Goal: Task Accomplishment & Management: Use online tool/utility

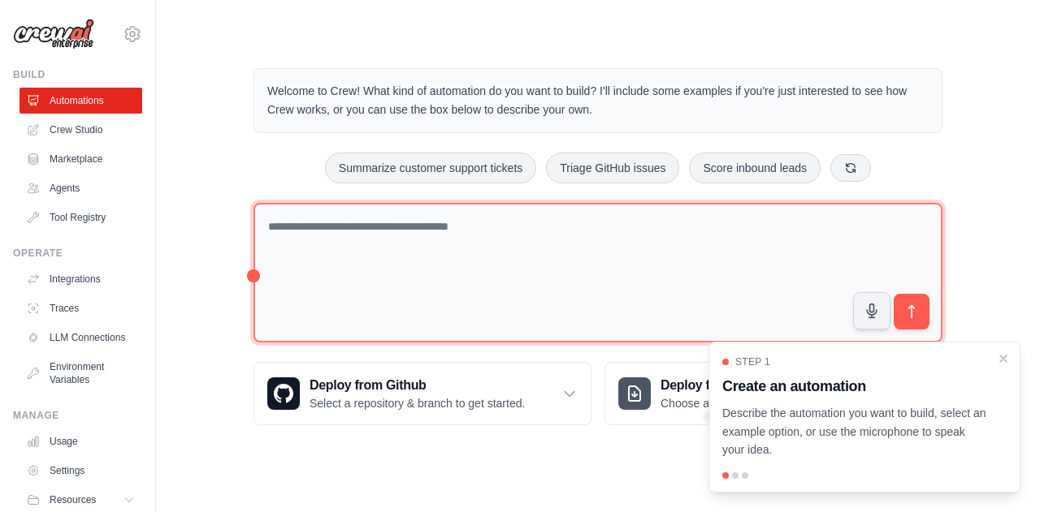
click at [380, 234] on textarea at bounding box center [597, 273] width 689 height 141
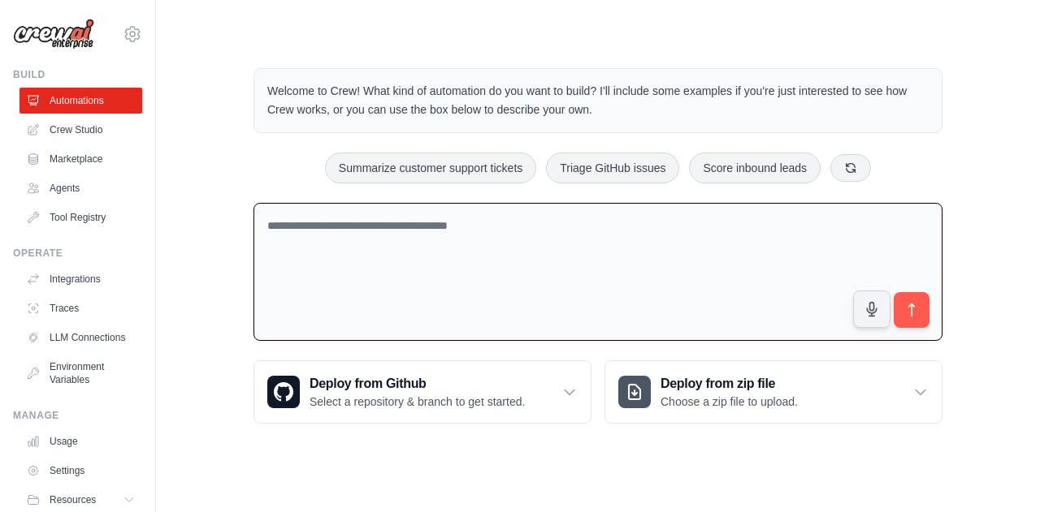
click at [400, 240] on textarea at bounding box center [597, 272] width 689 height 139
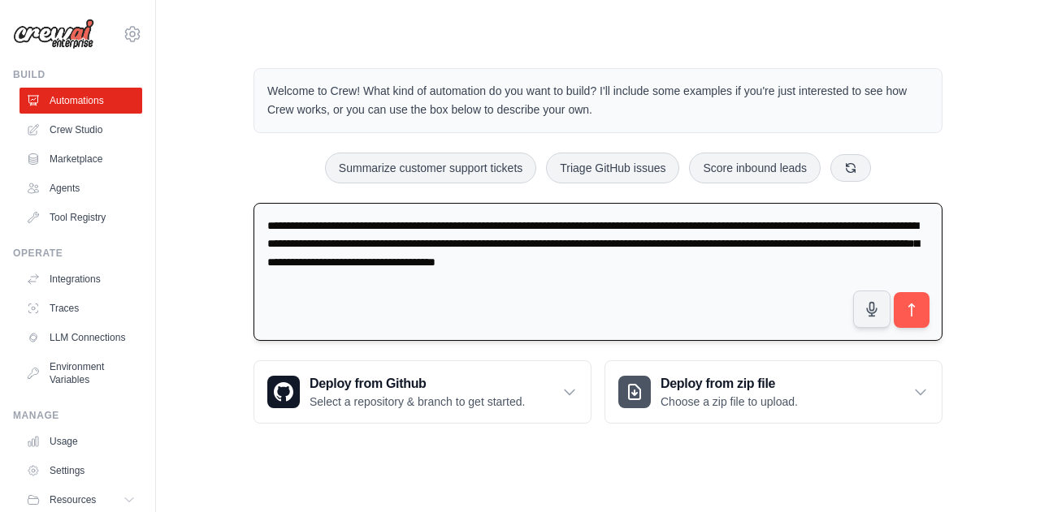
type textarea "**********"
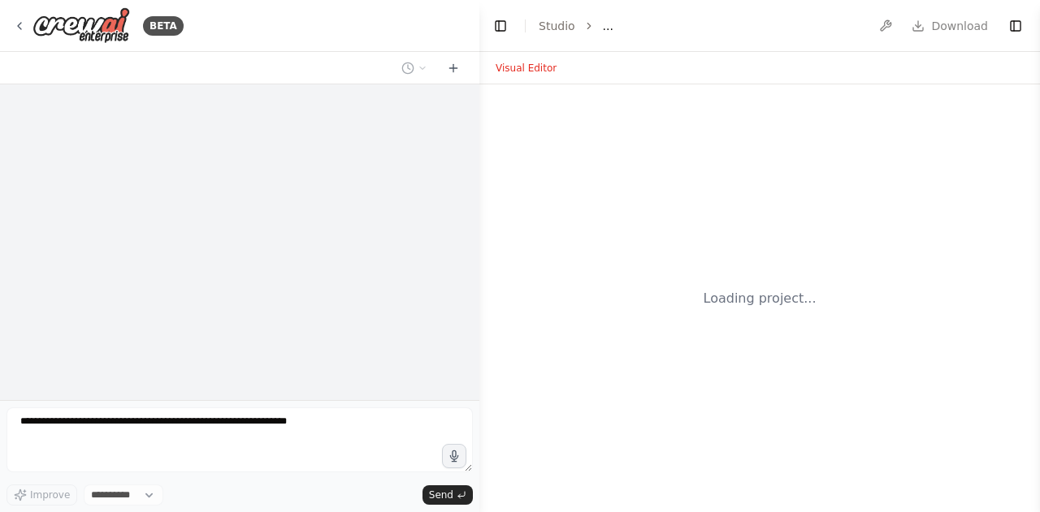
select select "****"
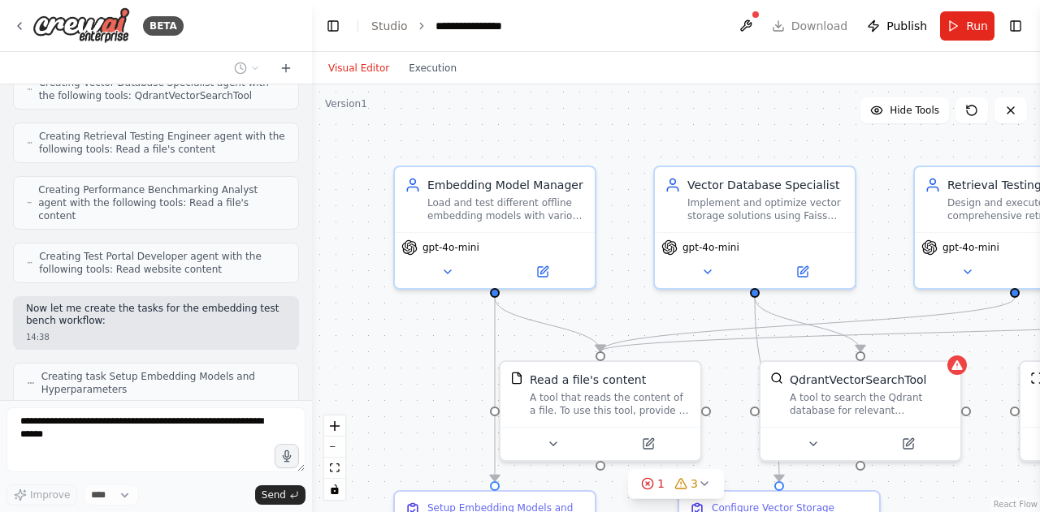
scroll to position [853, 0]
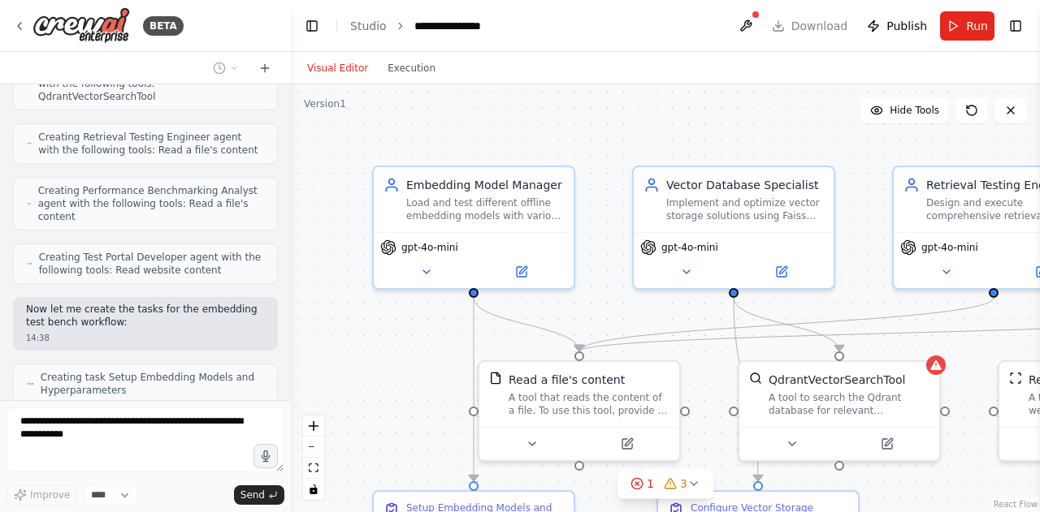
drag, startPoint x: 478, startPoint y: 225, endPoint x: 291, endPoint y: 201, distance: 189.2
click at [291, 201] on div "BETA i want to build Embedding test bench -- where i have downloaded various of…" at bounding box center [520, 256] width 1040 height 512
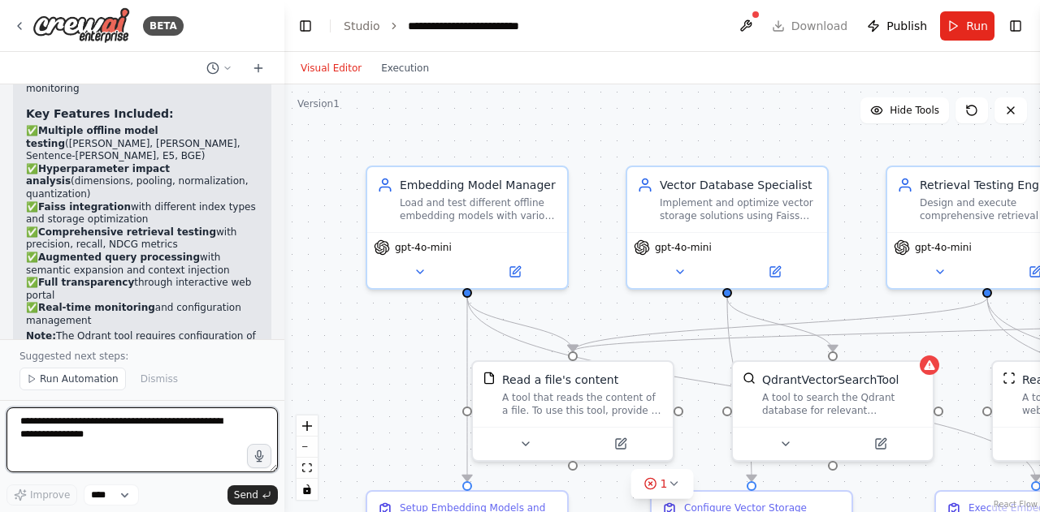
scroll to position [2329, 0]
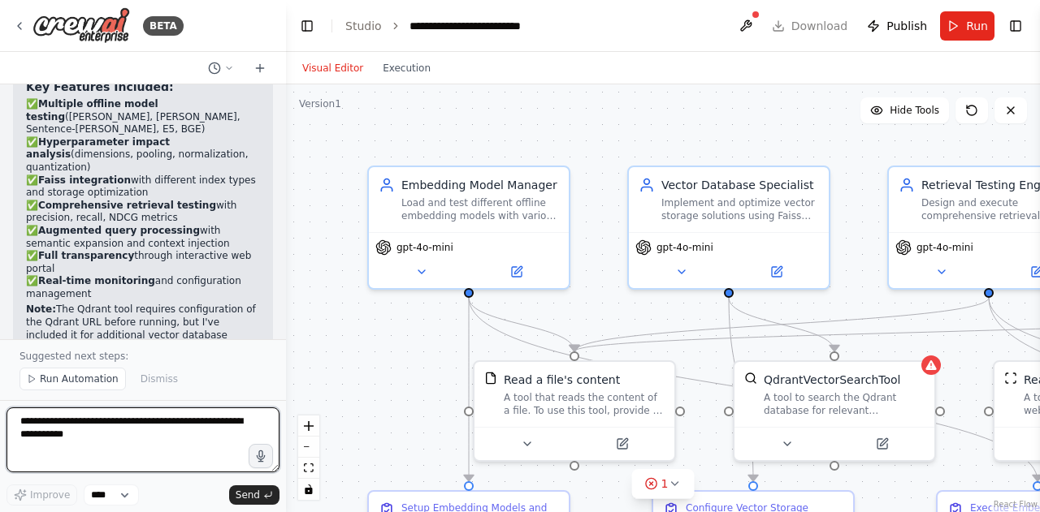
drag, startPoint x: 284, startPoint y: 309, endPoint x: 286, endPoint y: 296, distance: 13.1
click at [286, 296] on div "BETA i want to build Embedding test bench -- where i have downloaded various of…" at bounding box center [520, 256] width 1040 height 512
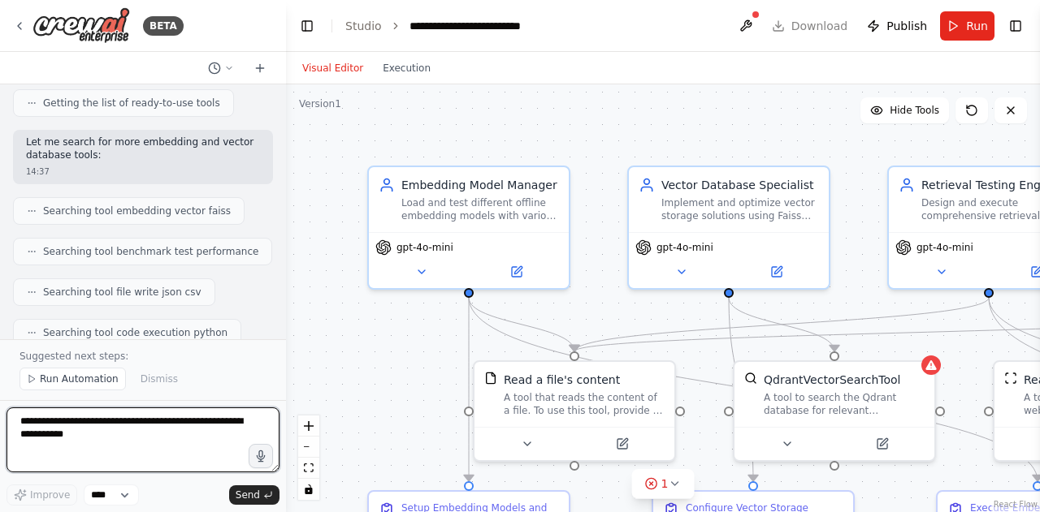
scroll to position [249, 0]
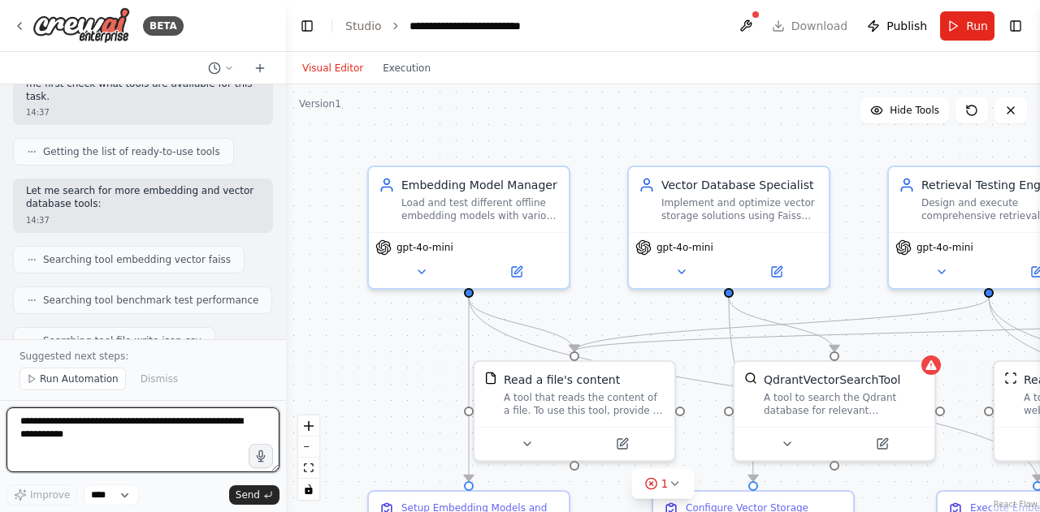
click at [279, 129] on div at bounding box center [282, 256] width 6 height 512
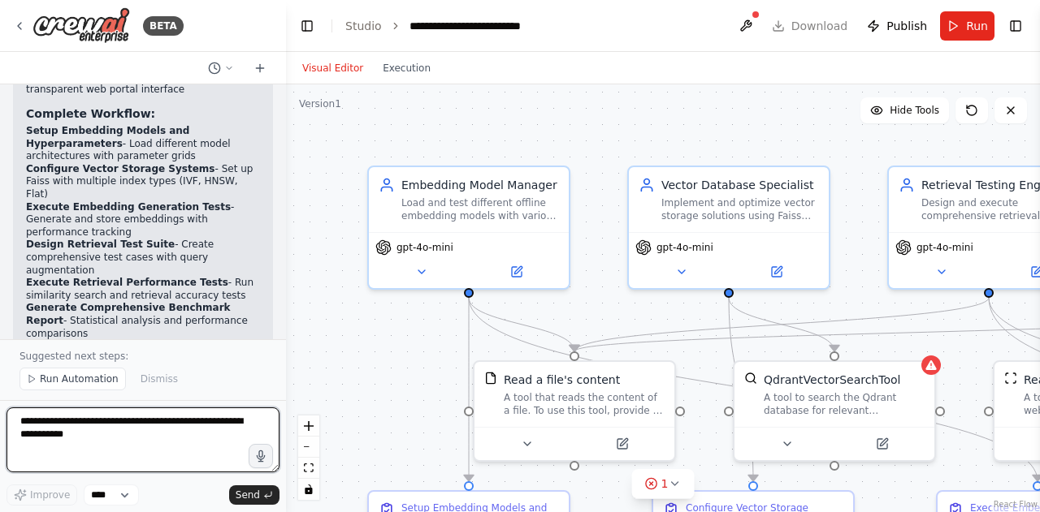
scroll to position [1982, 0]
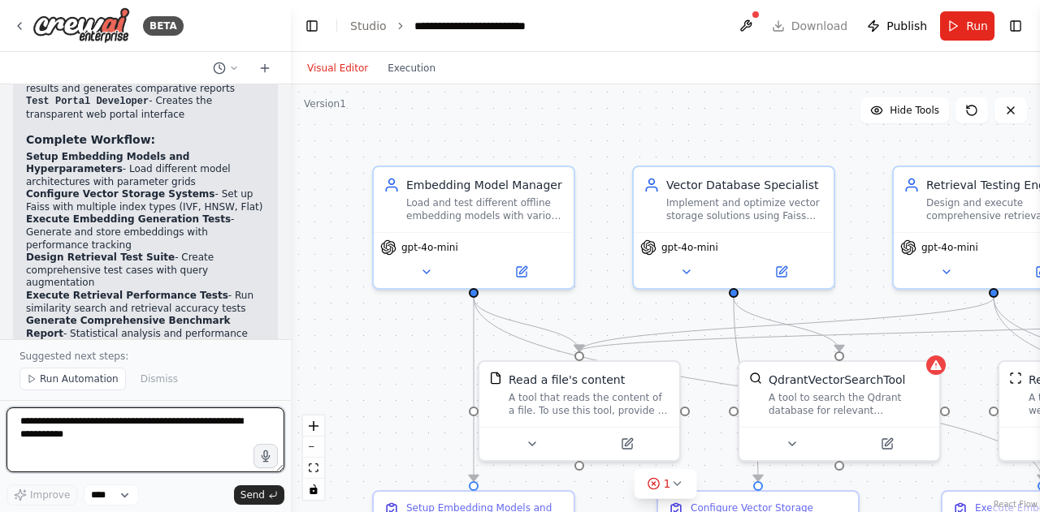
drag, startPoint x: 280, startPoint y: 286, endPoint x: 291, endPoint y: 290, distance: 11.3
click at [291, 290] on div "BETA i want to build Embedding test bench -- where i have downloaded various of…" at bounding box center [520, 256] width 1040 height 512
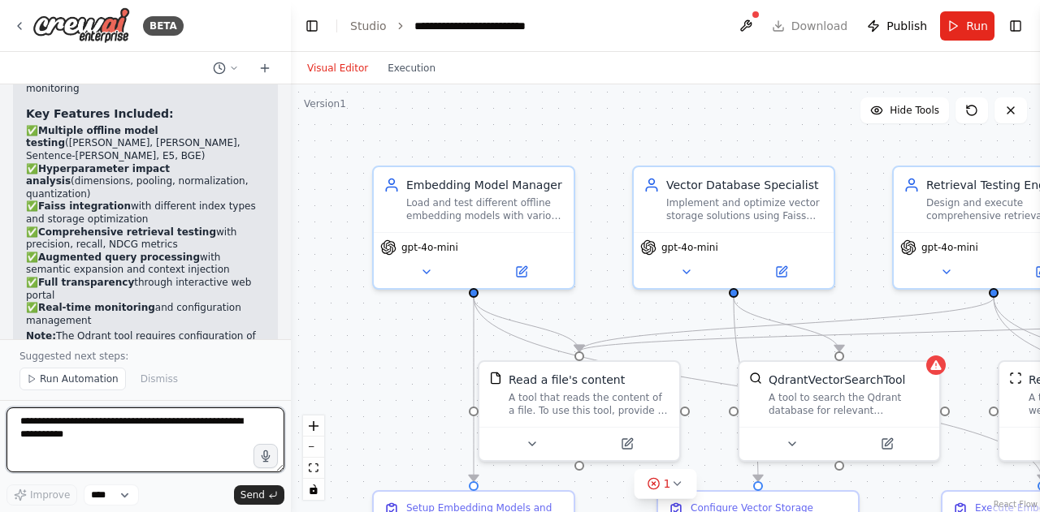
scroll to position [2316, 0]
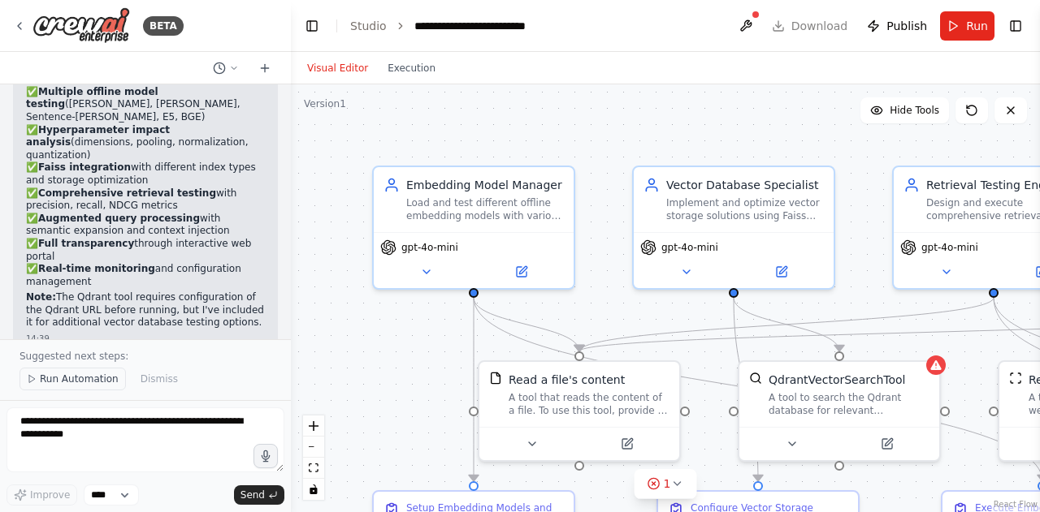
click at [82, 382] on span "Run Automation" at bounding box center [79, 379] width 79 height 13
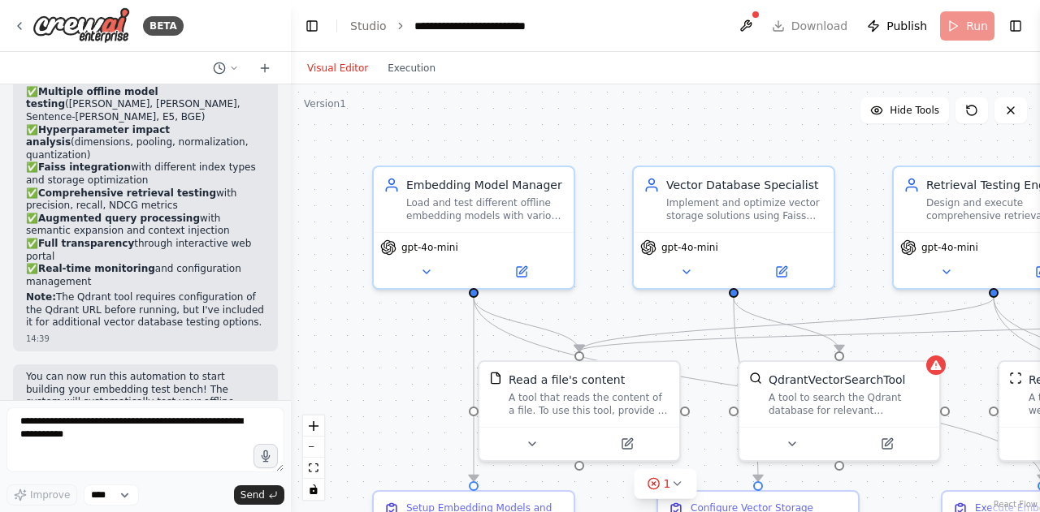
scroll to position [2255, 0]
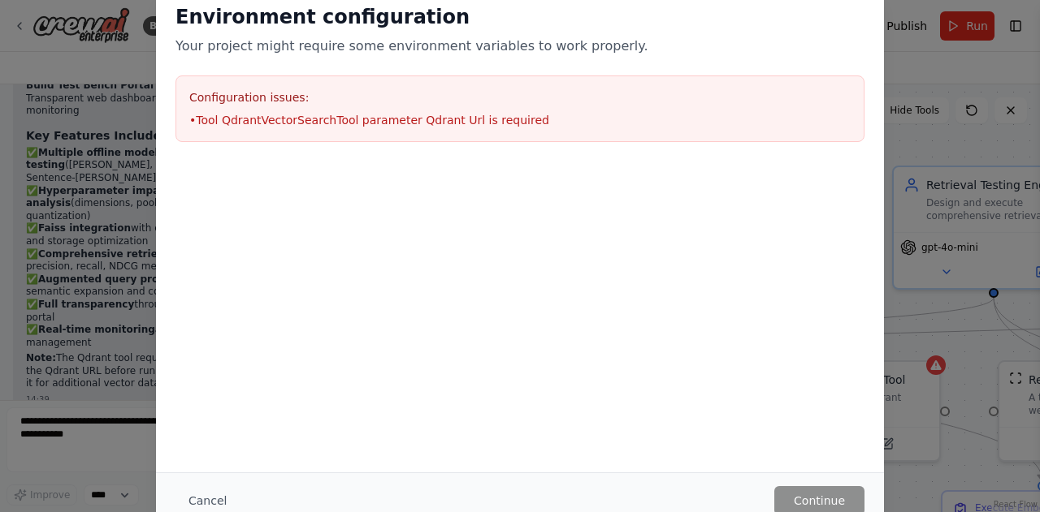
click at [908, 301] on div "Environment configuration Your project might require some environment variables…" at bounding box center [520, 256] width 1040 height 512
click at [218, 497] on button "Cancel" at bounding box center [207, 500] width 64 height 29
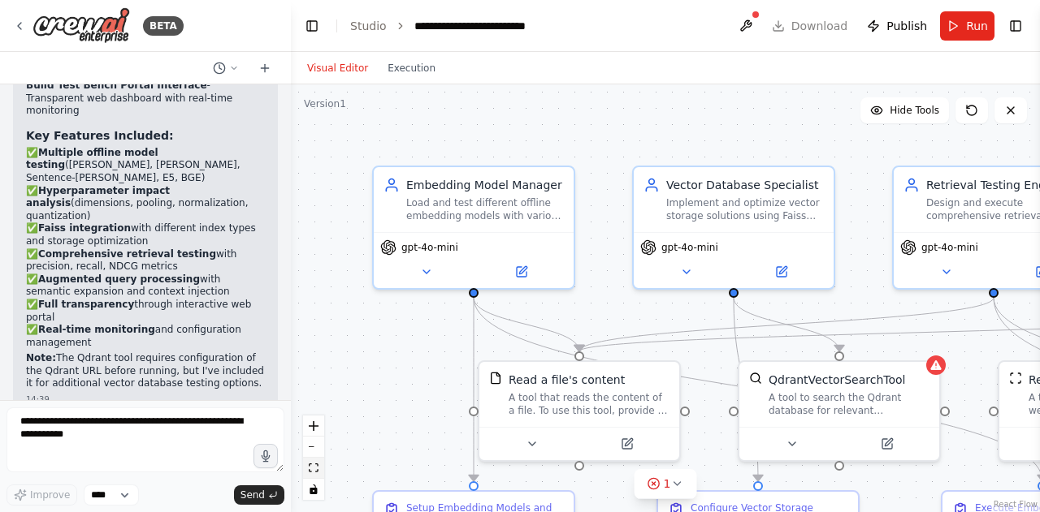
click at [314, 469] on icon "fit view" at bounding box center [314, 468] width 10 height 9
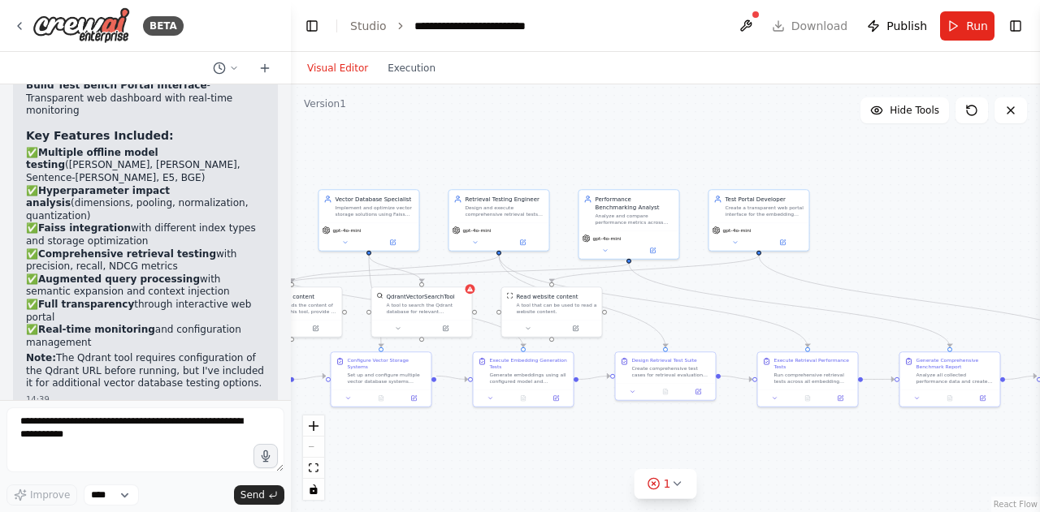
click at [309, 449] on div "React Flow controls" at bounding box center [313, 458] width 21 height 84
click at [309, 430] on icon "zoom in" at bounding box center [314, 427] width 10 height 10
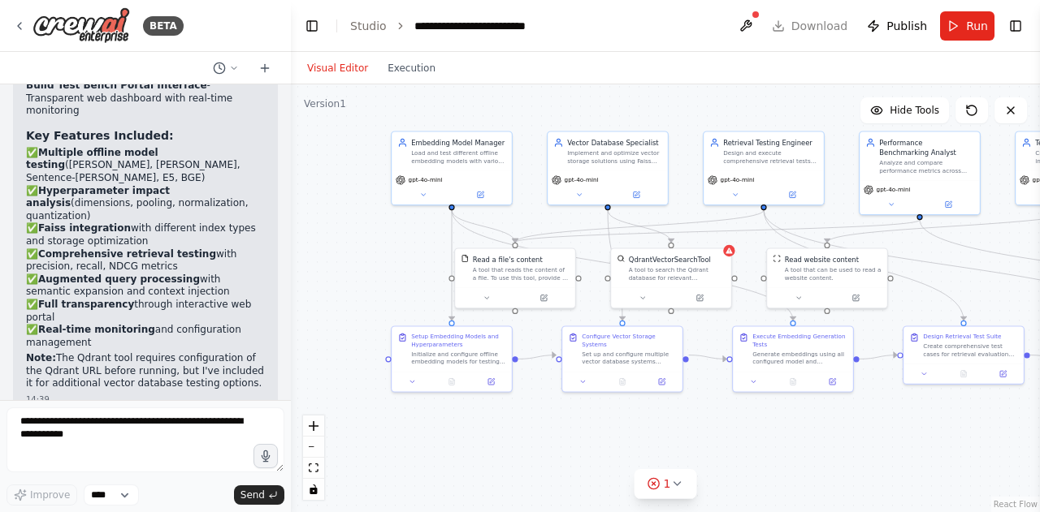
drag, startPoint x: 456, startPoint y: 285, endPoint x: 753, endPoint y: 249, distance: 299.5
click at [753, 249] on div ".deletable-edge-delete-btn { width: 20px; height: 20px; border: 0px solid #ffff…" at bounding box center [665, 298] width 749 height 428
click at [728, 252] on icon at bounding box center [727, 249] width 6 height 6
click at [781, 457] on div ".deletable-edge-delete-btn { width: 20px; height: 20px; border: 0px solid #ffff…" at bounding box center [665, 298] width 749 height 428
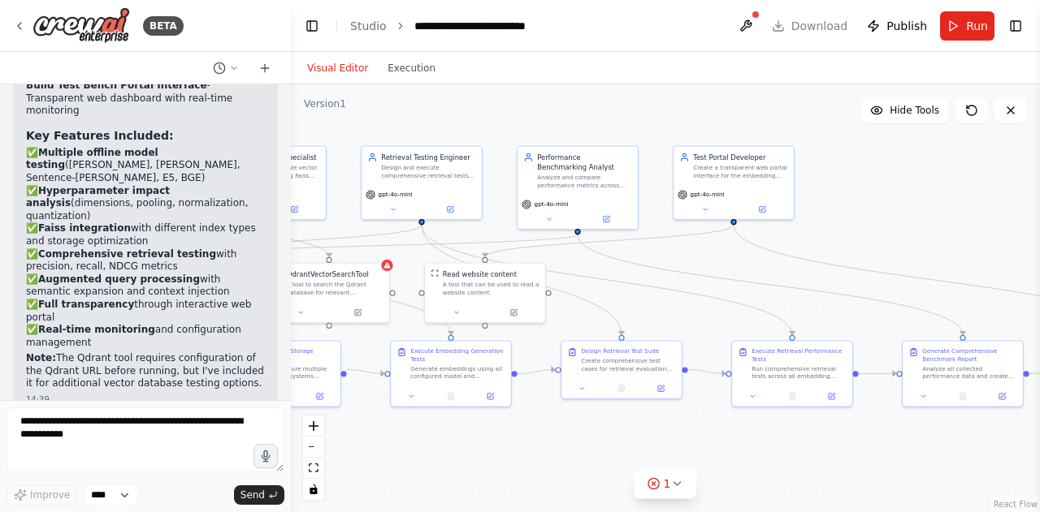
drag, startPoint x: 882, startPoint y: 409, endPoint x: 521, endPoint y: 424, distance: 361.7
click at [521, 424] on div ".deletable-edge-delete-btn { width: 20px; height: 20px; border: 0px solid #ffff…" at bounding box center [665, 298] width 749 height 428
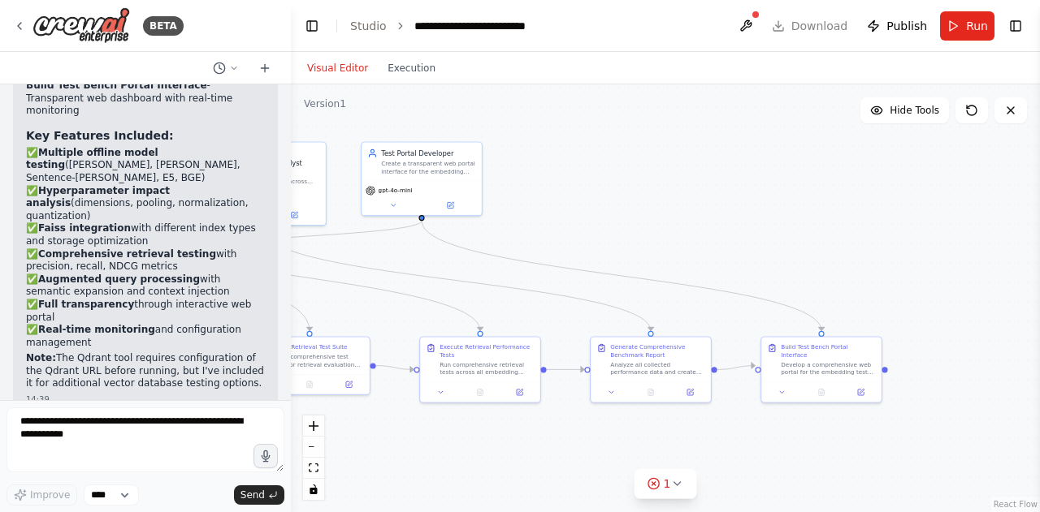
drag, startPoint x: 723, startPoint y: 435, endPoint x: 432, endPoint y: 430, distance: 290.8
click at [432, 430] on div ".deletable-edge-delete-btn { width: 20px; height: 20px; border: 0px solid #ffff…" at bounding box center [665, 298] width 749 height 428
click at [965, 26] on button "Run" at bounding box center [967, 25] width 54 height 29
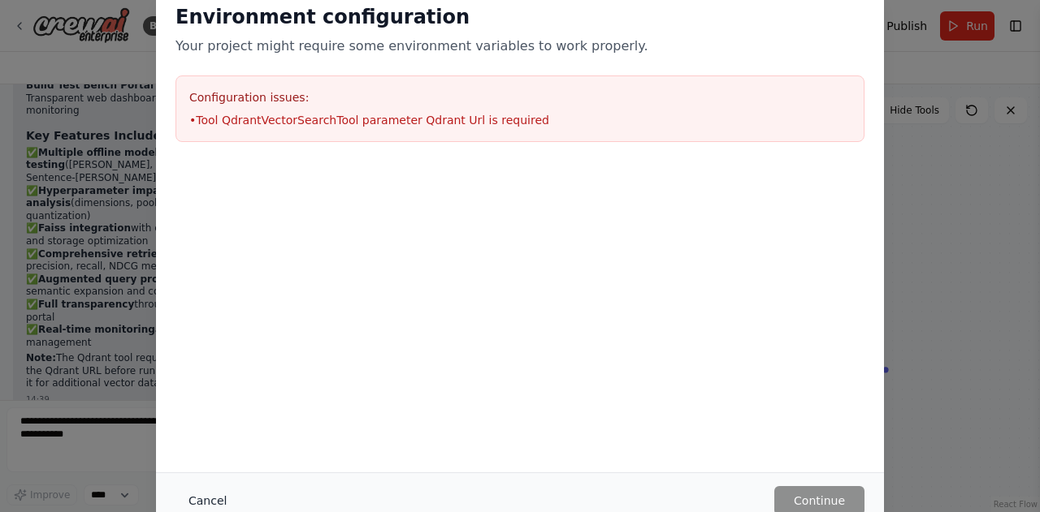
click at [198, 503] on button "Cancel" at bounding box center [207, 500] width 64 height 29
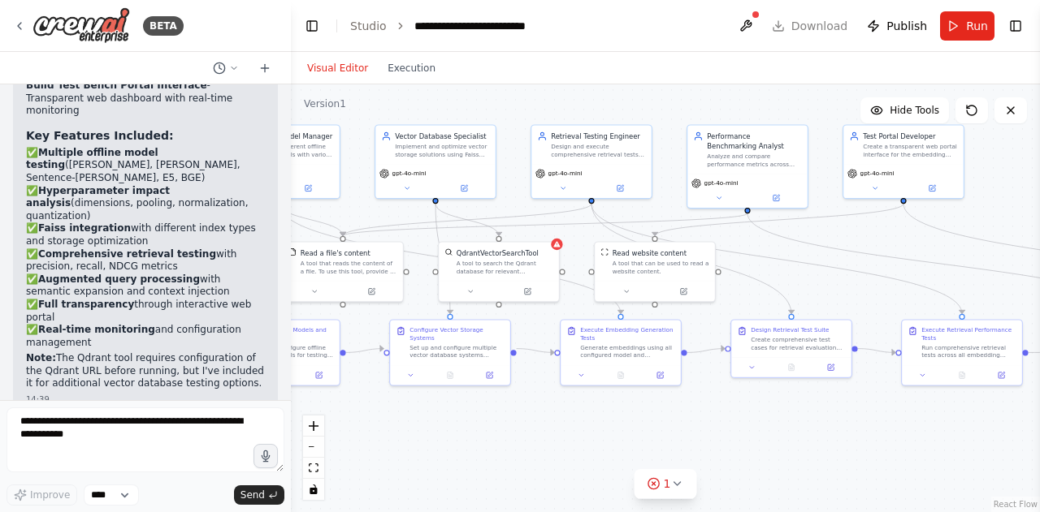
drag, startPoint x: 542, startPoint y: 188, endPoint x: 1023, endPoint y: 171, distance: 481.1
click at [1023, 171] on div ".deletable-edge-delete-btn { width: 20px; height: 20px; border: 0px solid #ffff…" at bounding box center [665, 298] width 749 height 428
click at [406, 73] on button "Execution" at bounding box center [411, 67] width 67 height 19
click at [338, 66] on button "Visual Editor" at bounding box center [337, 67] width 80 height 19
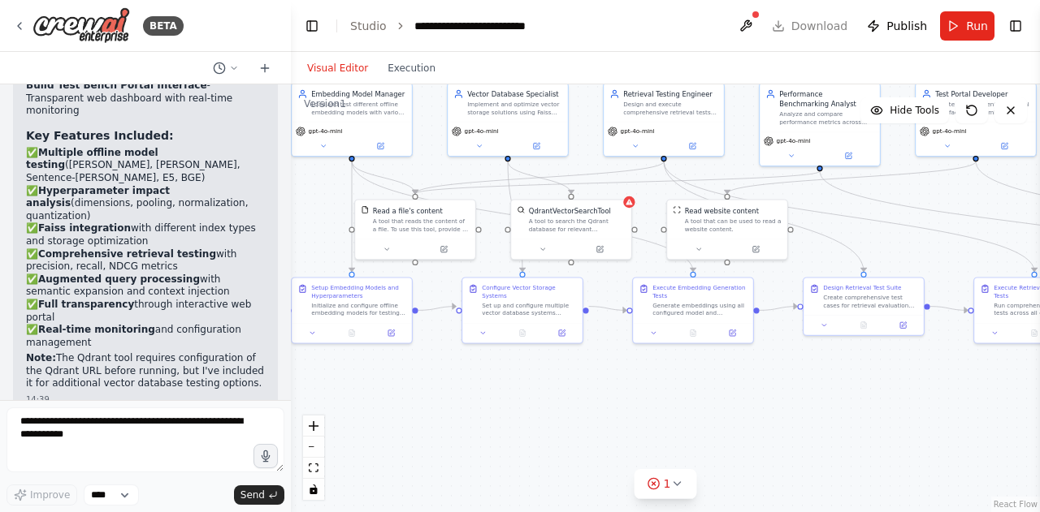
drag, startPoint x: 443, startPoint y: 443, endPoint x: 516, endPoint y: 400, distance: 83.7
click at [516, 400] on div ".deletable-edge-delete-btn { width: 20px; height: 20px; border: 0px solid #ffff…" at bounding box center [665, 298] width 749 height 428
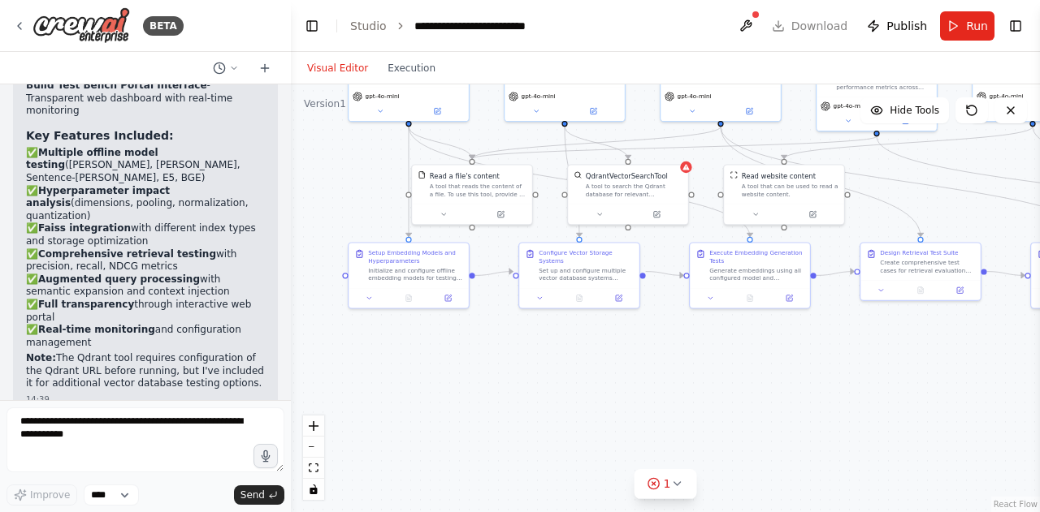
drag, startPoint x: 422, startPoint y: 383, endPoint x: 479, endPoint y: 348, distance: 66.7
click at [479, 348] on div ".deletable-edge-delete-btn { width: 20px; height: 20px; border: 0px solid #ffff…" at bounding box center [665, 298] width 749 height 428
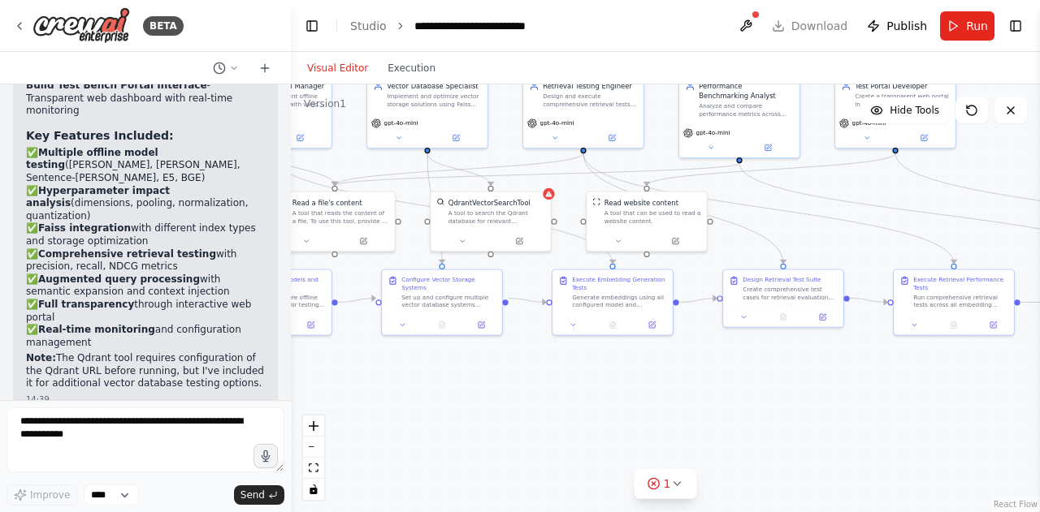
drag, startPoint x: 724, startPoint y: 361, endPoint x: 383, endPoint y: 448, distance: 351.2
click at [383, 448] on div ".deletable-edge-delete-btn { width: 20px; height: 20px; border: 0px solid #ffff…" at bounding box center [665, 298] width 749 height 428
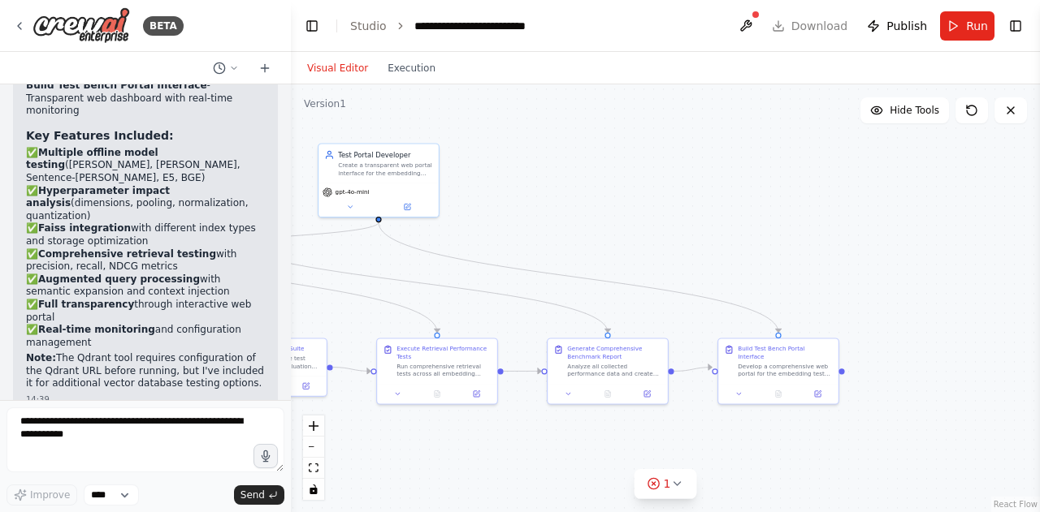
drag, startPoint x: 642, startPoint y: 302, endPoint x: 329, endPoint y: 311, distance: 313.6
click at [329, 311] on div ".deletable-edge-delete-btn { width: 20px; height: 20px; border: 0px solid #ffff…" at bounding box center [665, 298] width 749 height 428
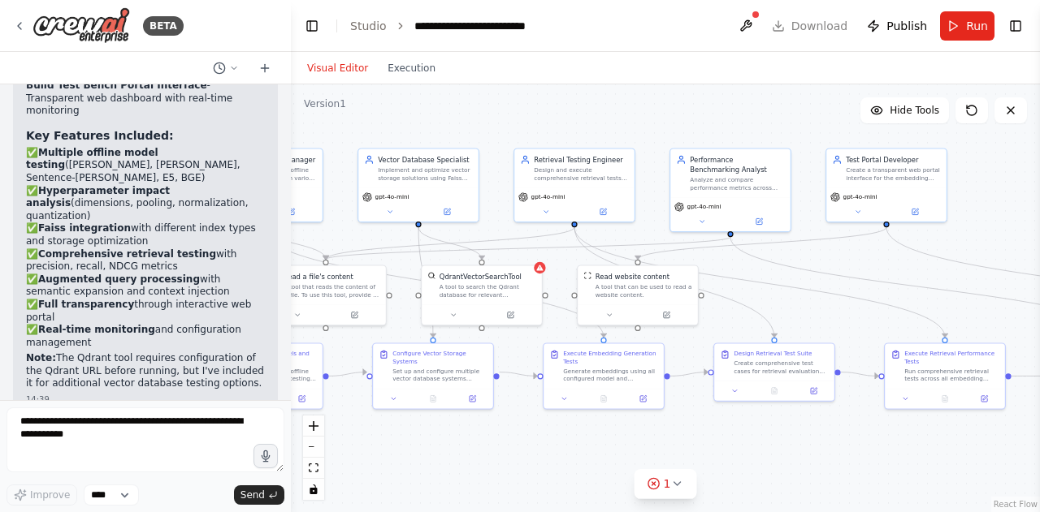
drag, startPoint x: 329, startPoint y: 311, endPoint x: 837, endPoint y: 316, distance: 507.6
click at [837, 316] on div ".deletable-edge-delete-btn { width: 20px; height: 20px; border: 0px solid #ffff…" at bounding box center [665, 298] width 749 height 428
drag, startPoint x: 478, startPoint y: 371, endPoint x: 499, endPoint y: 438, distance: 69.6
click at [499, 438] on div "Configure Vector Storage Systems Set up and configure multiple vector database …" at bounding box center [448, 433] width 122 height 67
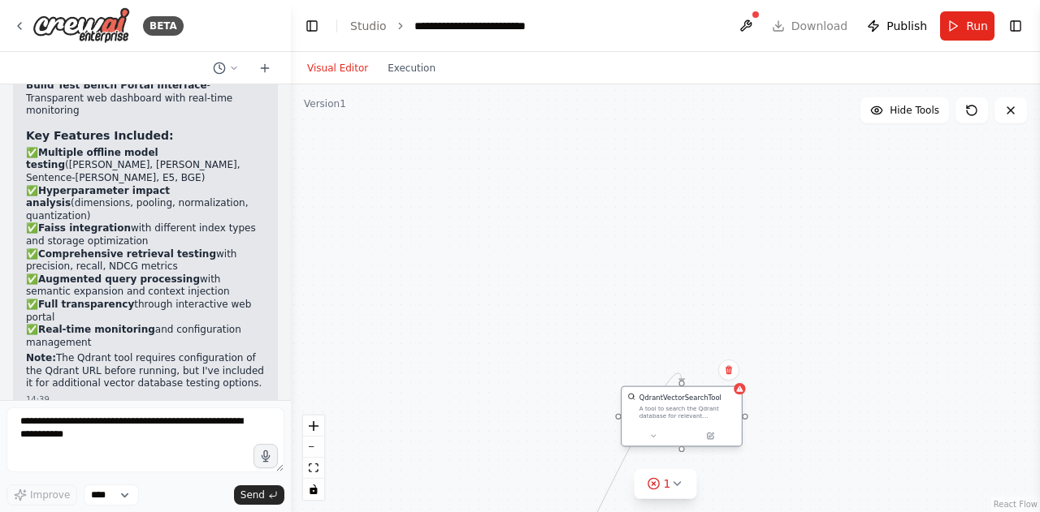
drag, startPoint x: 498, startPoint y: 281, endPoint x: 699, endPoint y: 405, distance: 236.7
click at [699, 405] on div "A tool to search the Qdrant database for relevant information on internal docum…" at bounding box center [687, 411] width 97 height 15
click at [969, 111] on icon at bounding box center [971, 110] width 13 height 13
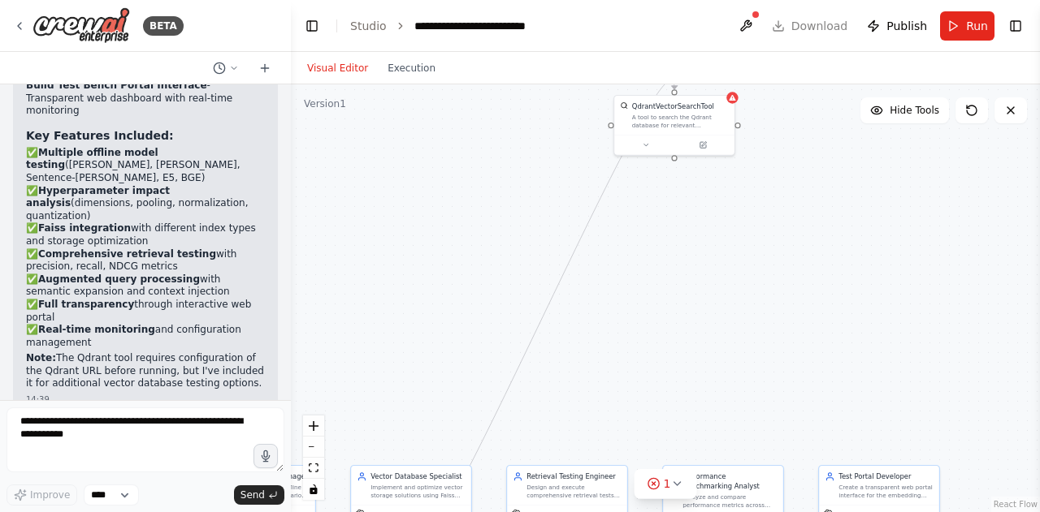
drag, startPoint x: 866, startPoint y: 409, endPoint x: 858, endPoint y: 115, distance: 294.1
click at [858, 115] on div ".deletable-edge-delete-btn { width: 20px; height: 20px; border: 0px solid #ffff…" at bounding box center [665, 298] width 749 height 428
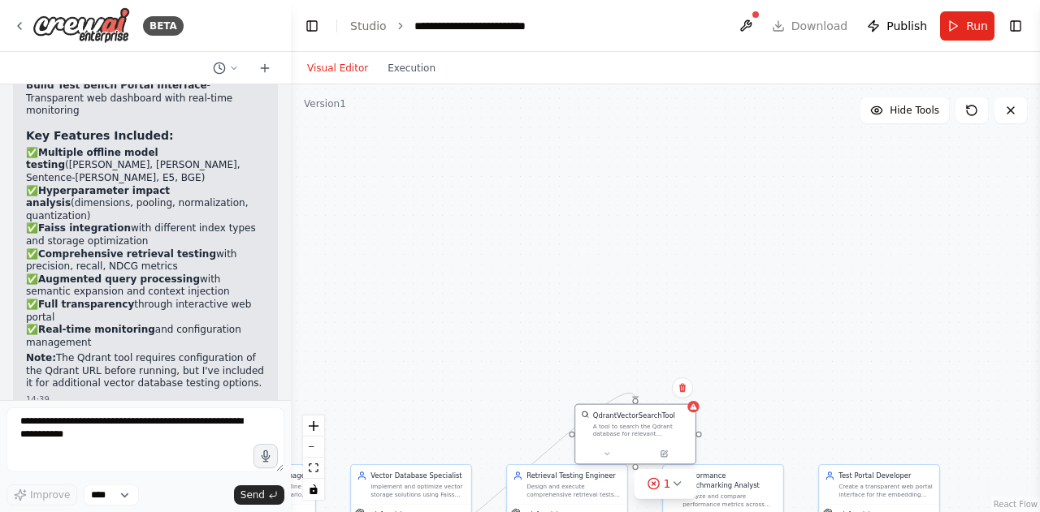
drag, startPoint x: 651, startPoint y: 124, endPoint x: 616, endPoint y: 437, distance: 314.7
click at [616, 437] on div "A tool to search the Qdrant database for relevant information on internal docum…" at bounding box center [641, 429] width 97 height 15
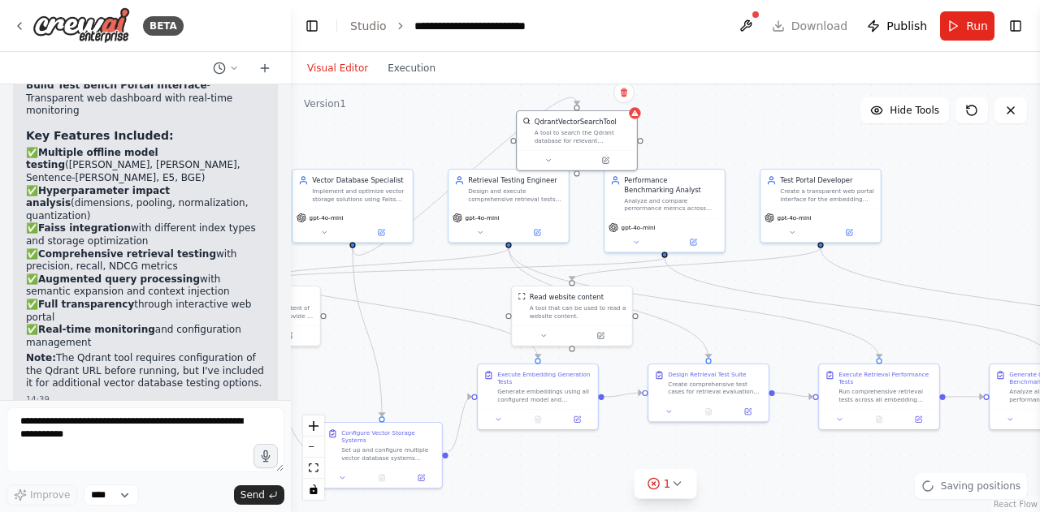
drag, startPoint x: 791, startPoint y: 355, endPoint x: 733, endPoint y: 32, distance: 328.5
click at [733, 32] on main "**********" at bounding box center [665, 256] width 749 height 512
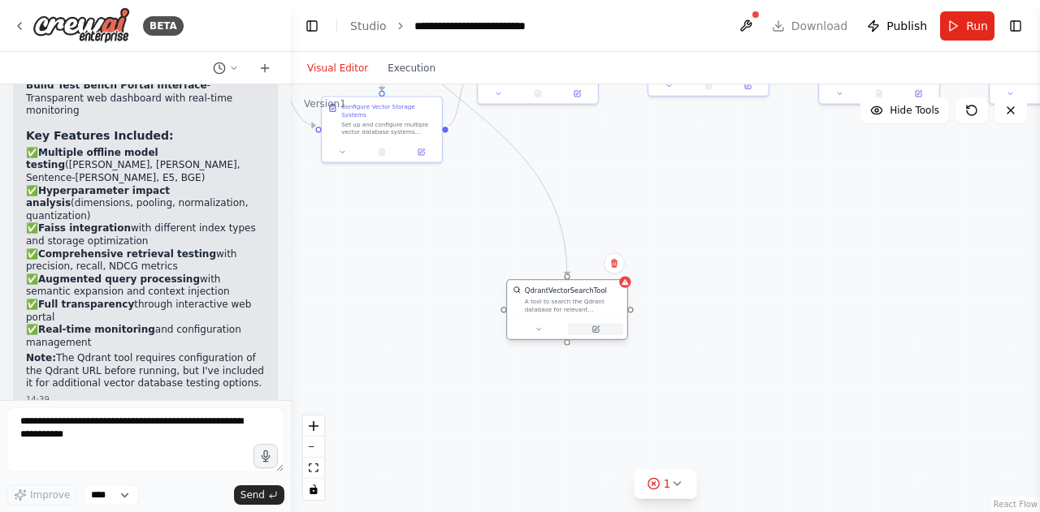
drag, startPoint x: 588, startPoint y: 112, endPoint x: 573, endPoint y: 327, distance: 215.8
click at [573, 327] on div "QdrantVectorSearchTool A tool to search the Qdrant database for relevant inform…" at bounding box center [567, 309] width 122 height 61
click at [774, 316] on div ".deletable-edge-delete-btn { width: 20px; height: 20px; border: 0px solid #ffff…" at bounding box center [665, 298] width 749 height 428
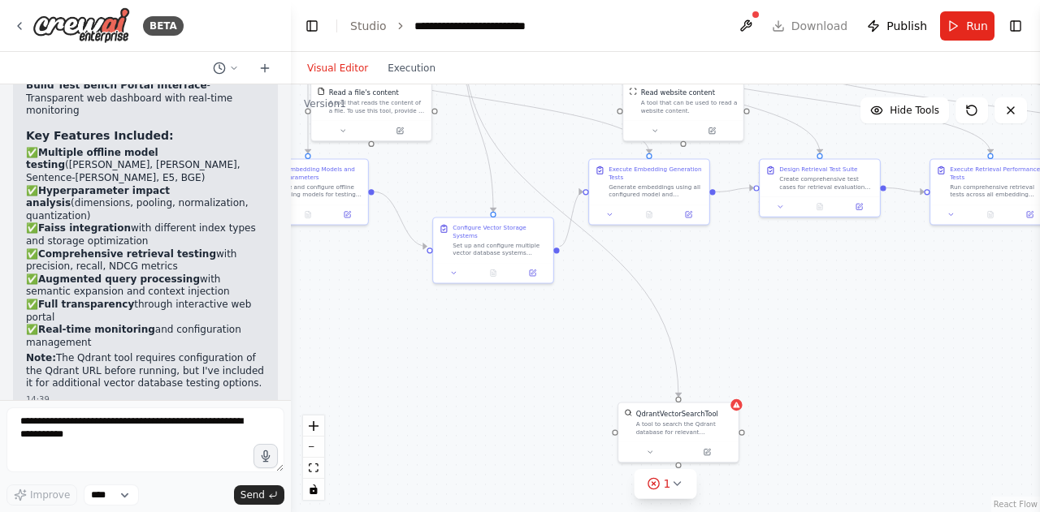
drag, startPoint x: 706, startPoint y: 219, endPoint x: 817, endPoint y: 340, distance: 164.4
click at [817, 340] on div ".deletable-edge-delete-btn { width: 20px; height: 20px; border: 0px solid #ffff…" at bounding box center [665, 298] width 749 height 428
click at [83, 443] on textarea at bounding box center [145, 440] width 278 height 65
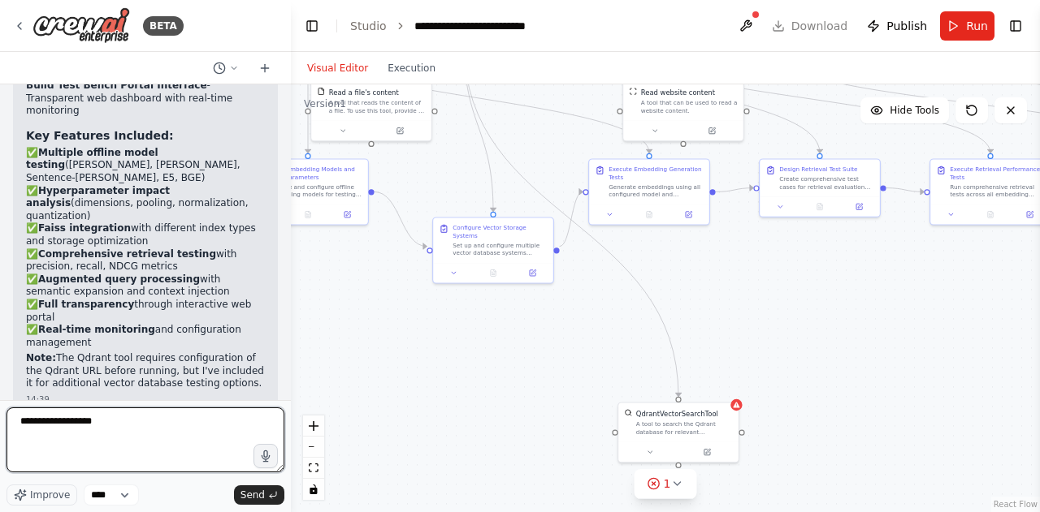
type textarea "**********"
